Goal: Task Accomplishment & Management: Manage account settings

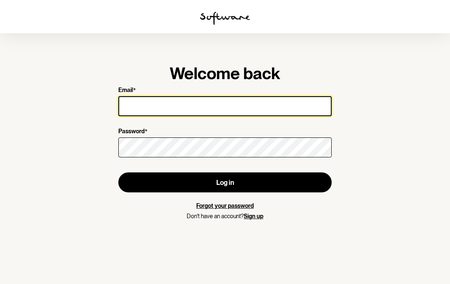
type input "[EMAIL_ADDRESS][DOMAIN_NAME]"
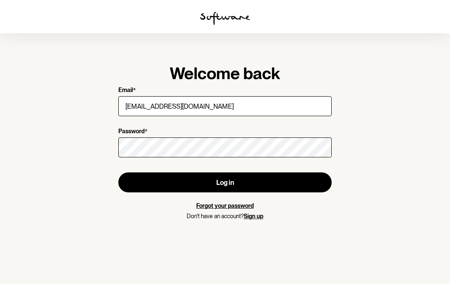
click at [216, 184] on button "Log in" at bounding box center [224, 183] width 213 height 20
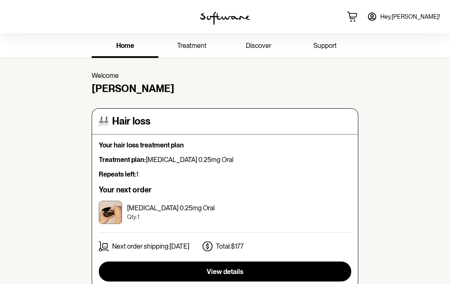
click at [377, 17] on icon at bounding box center [372, 17] width 10 height 10
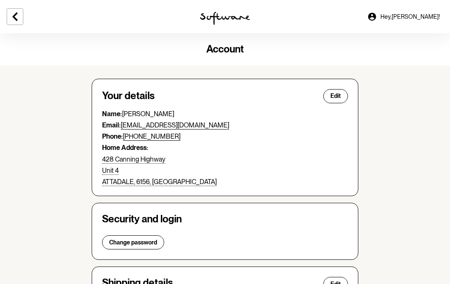
click at [329, 97] on button "Edit" at bounding box center [336, 96] width 25 height 14
select select "WA"
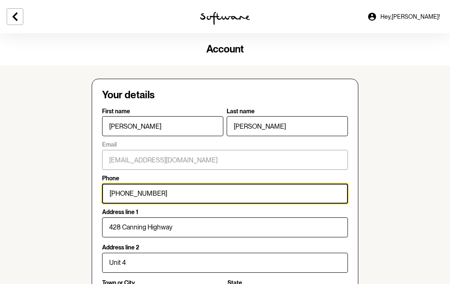
click at [178, 191] on input "[PHONE_NUMBER]" at bounding box center [225, 194] width 246 height 20
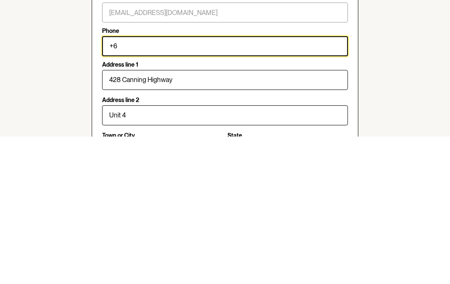
type input "+"
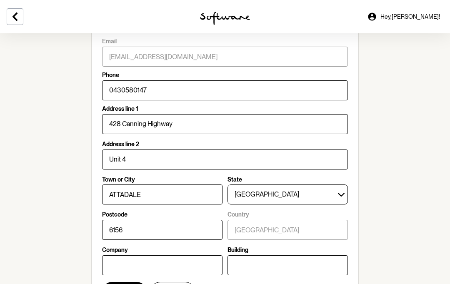
scroll to position [108, 0]
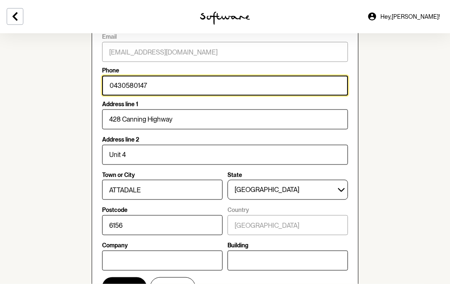
type input "0430580147"
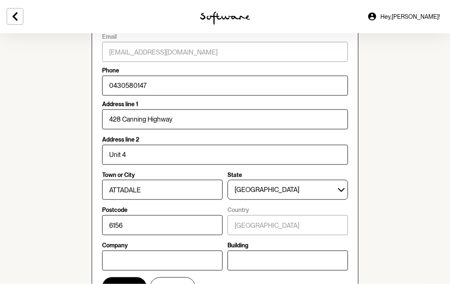
click at [118, 284] on span "Save" at bounding box center [124, 287] width 15 height 8
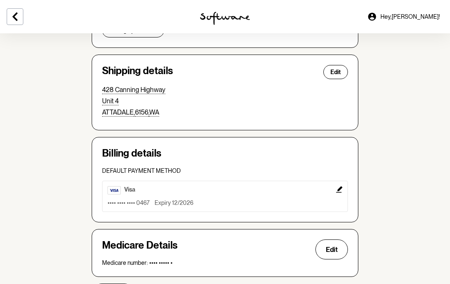
scroll to position [221, 0]
